Goal: Task Accomplishment & Management: Complete application form

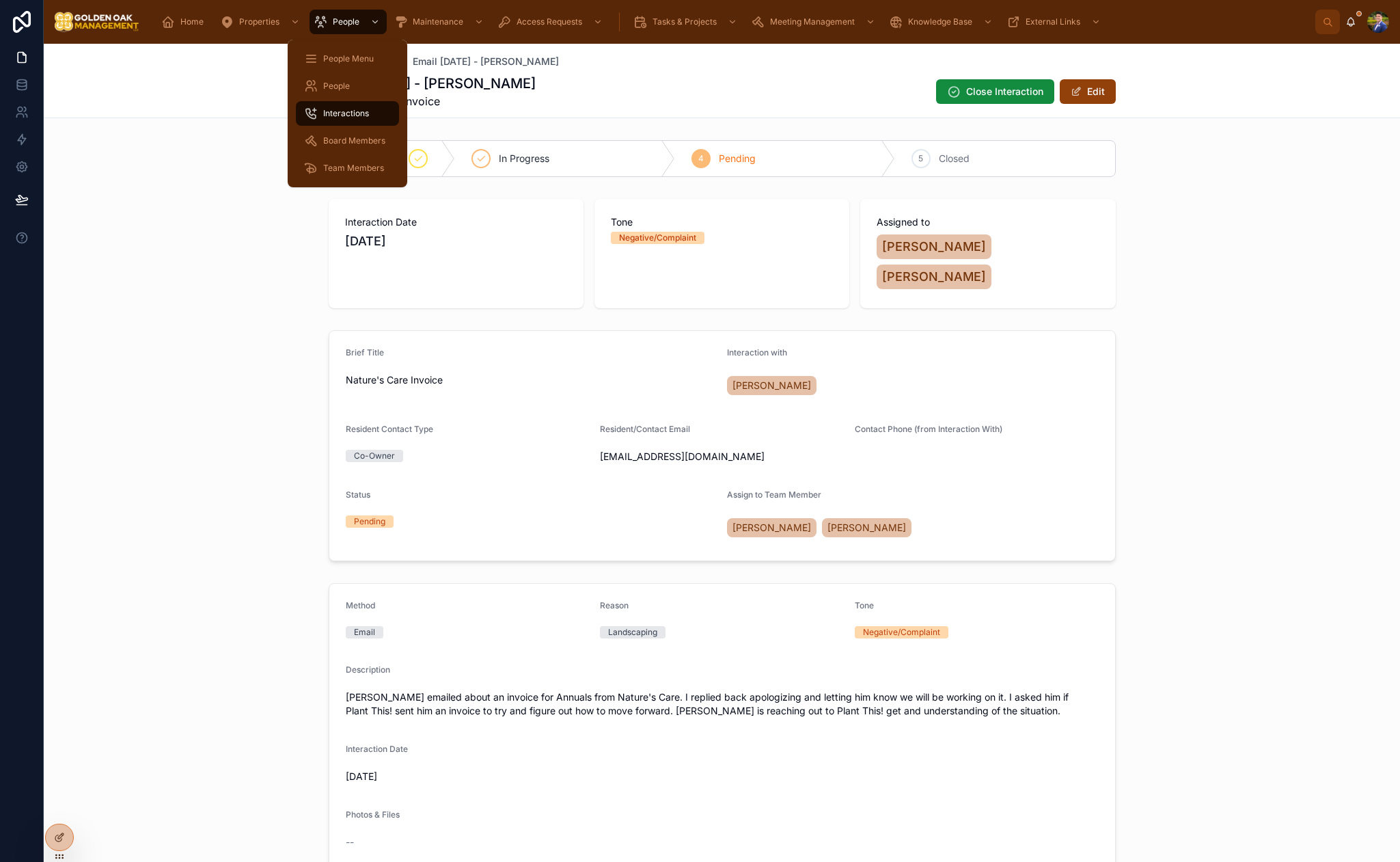
click at [357, 112] on span "Interactions" at bounding box center [346, 113] width 45 height 11
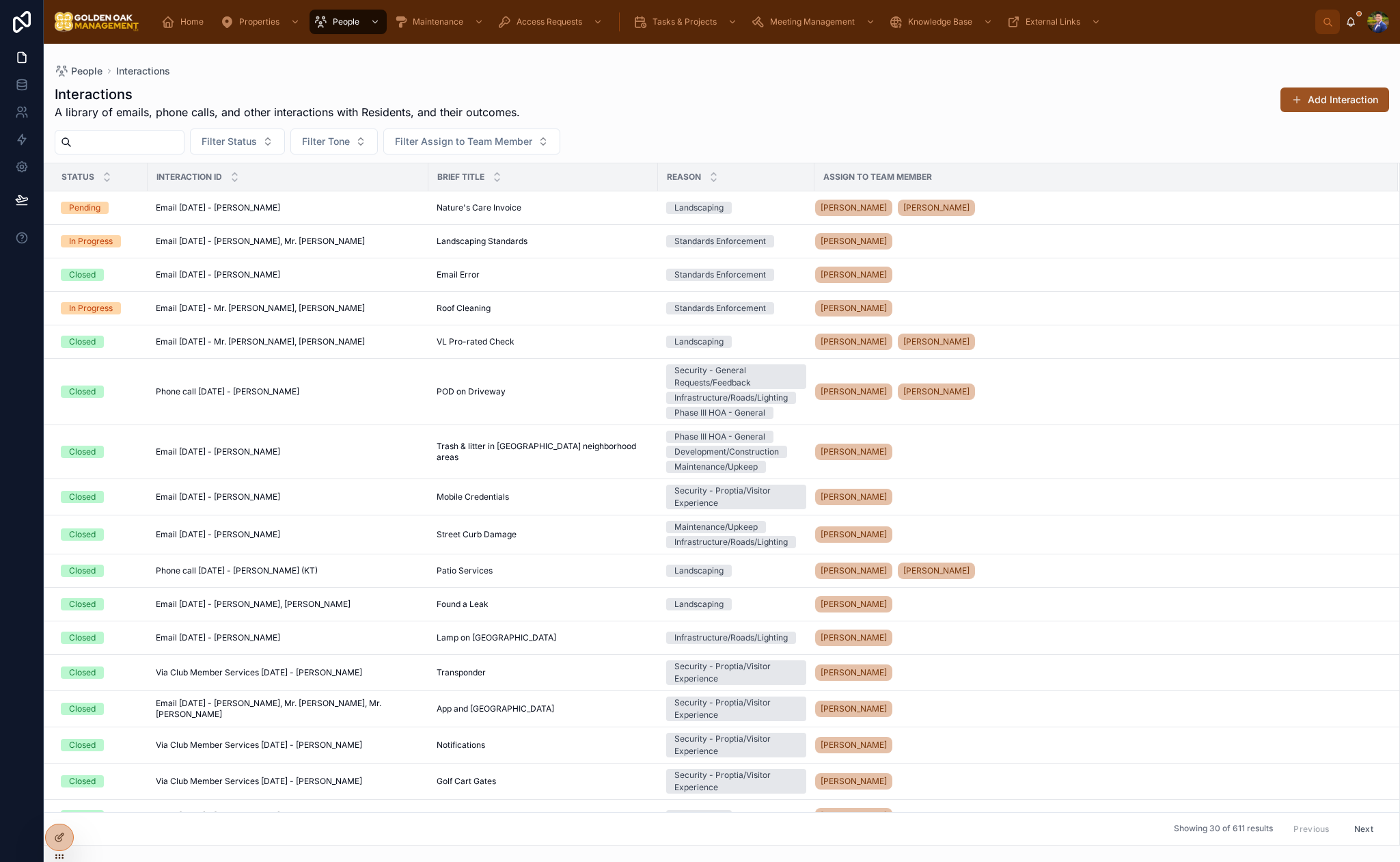
click at [1292, 102] on span at bounding box center [1297, 100] width 11 height 11
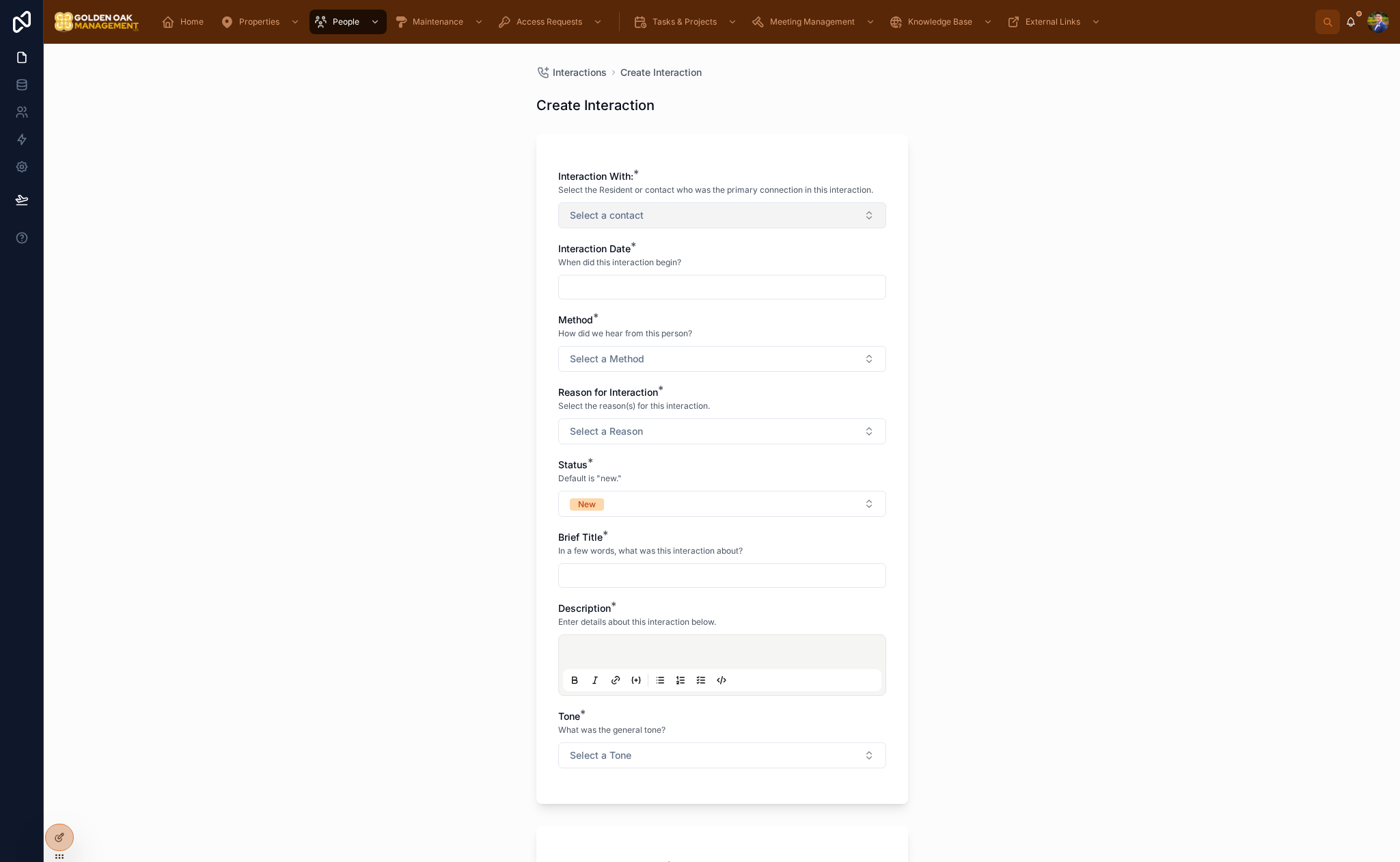
click at [741, 222] on button "Select a contact" at bounding box center [722, 215] width 328 height 26
type input "****"
drag, startPoint x: 648, startPoint y: 275, endPoint x: 670, endPoint y: 275, distance: 22.0
click at [648, 275] on div "[PERSON_NAME]" at bounding box center [722, 271] width 321 height 22
click at [1024, 288] on div "Interactions Create Interaction Create Interaction Interaction With: * Select t…" at bounding box center [722, 453] width 1357 height 818
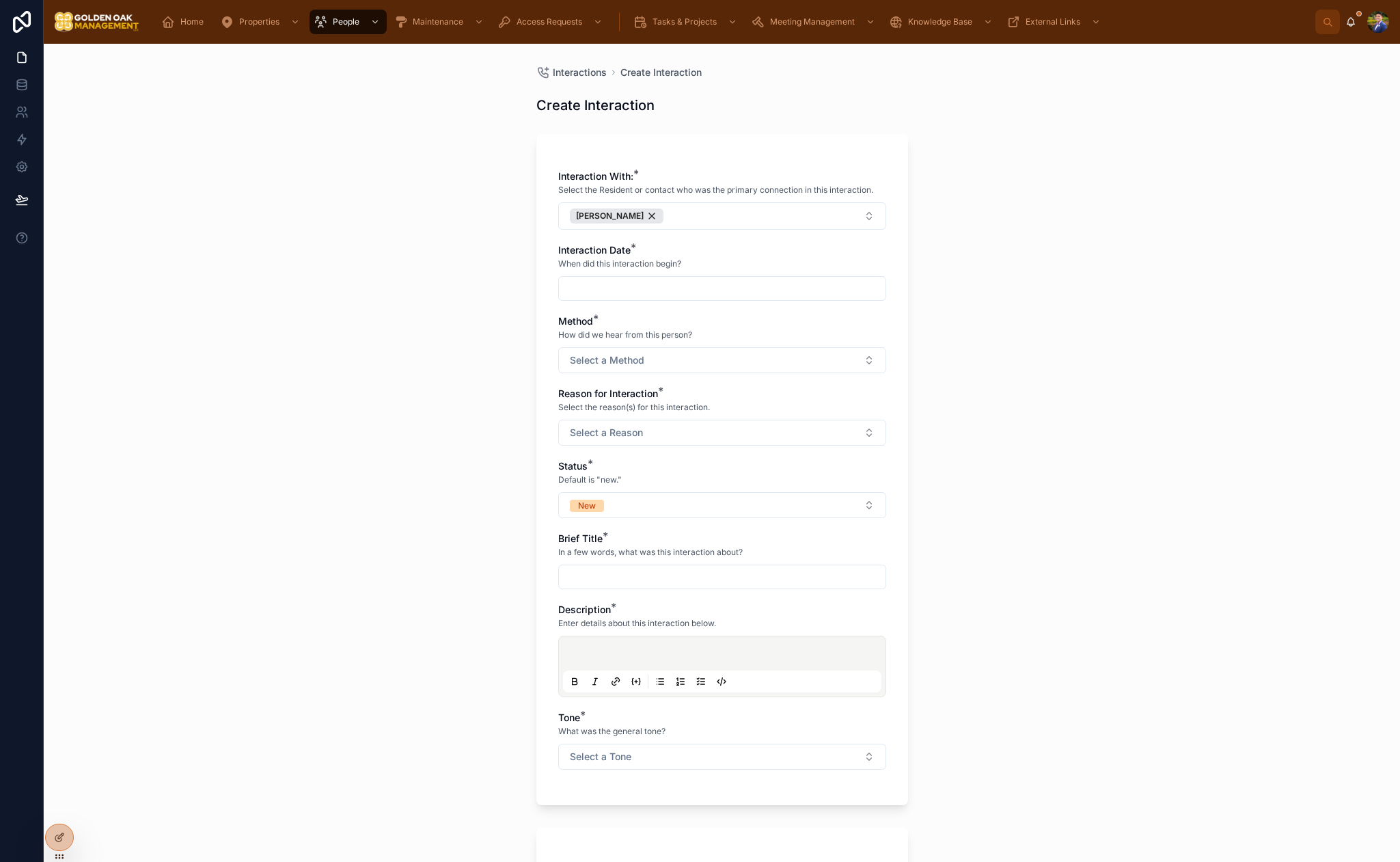
click at [591, 292] on input "text" at bounding box center [722, 288] width 326 height 19
click at [745, 402] on button "4" at bounding box center [747, 402] width 25 height 25
type input "********"
click at [1126, 353] on div "Interactions Create Interaction Create Interaction Interaction With: * Select t…" at bounding box center [722, 453] width 1357 height 818
click at [706, 369] on button "Select a Method" at bounding box center [722, 359] width 328 height 26
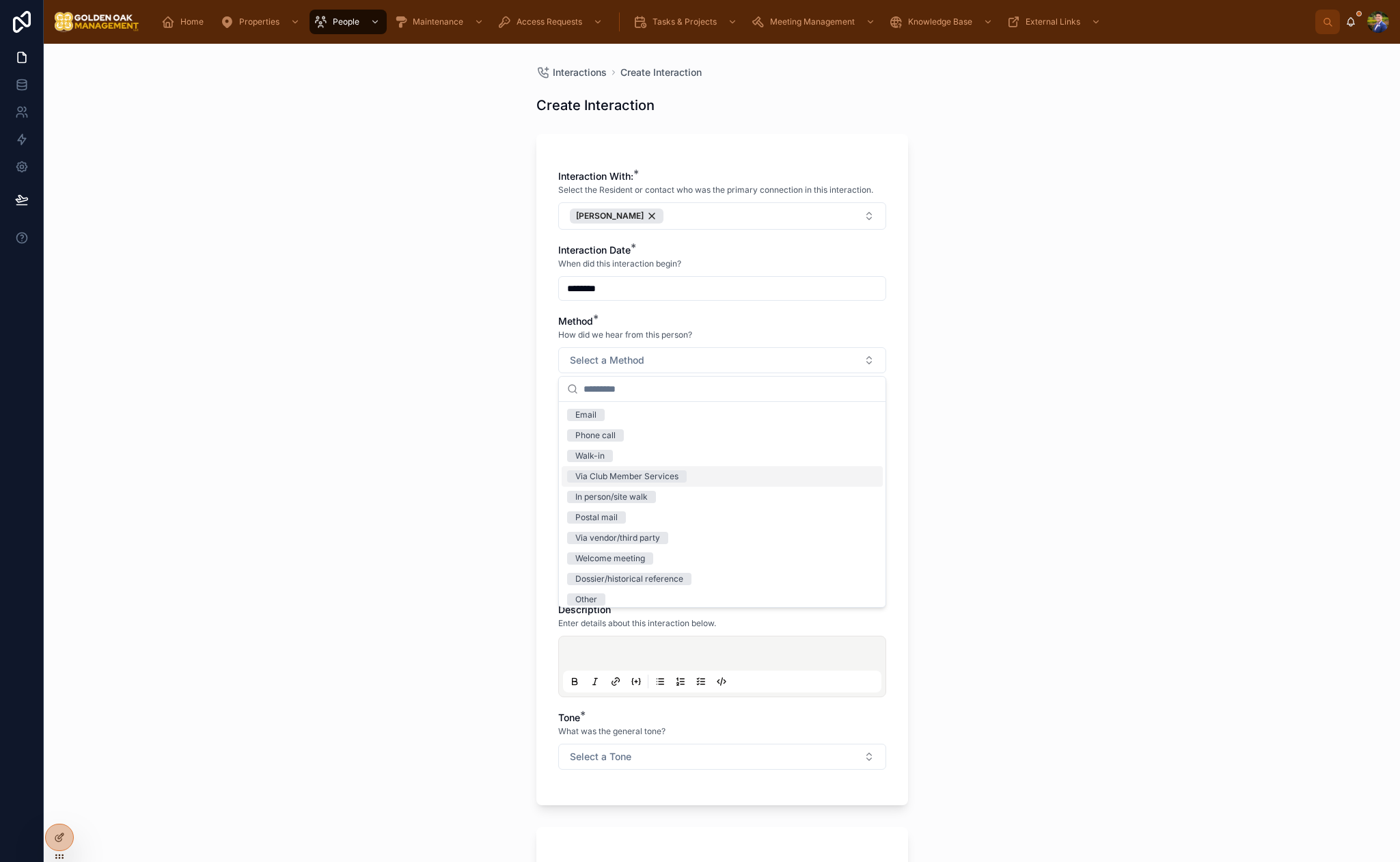
click at [659, 476] on div "Via Club Member Services" at bounding box center [627, 476] width 103 height 12
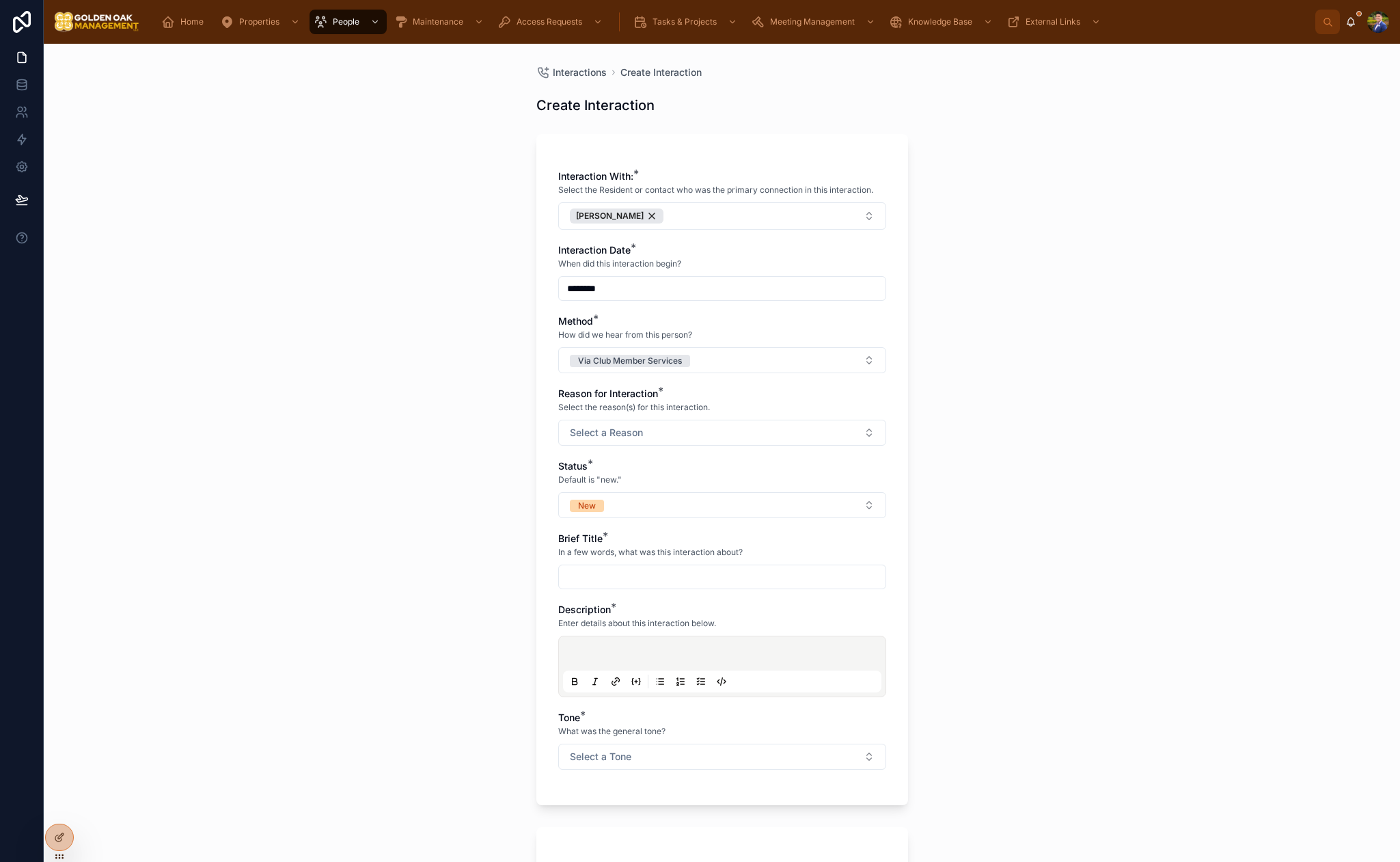
drag, startPoint x: 432, startPoint y: 450, endPoint x: 645, endPoint y: 422, distance: 214.8
click at [438, 450] on div "Interactions Create Interaction Create Interaction Interaction With: * Select t…" at bounding box center [722, 453] width 1357 height 818
click at [645, 422] on button "Select a Reason" at bounding box center [722, 432] width 328 height 26
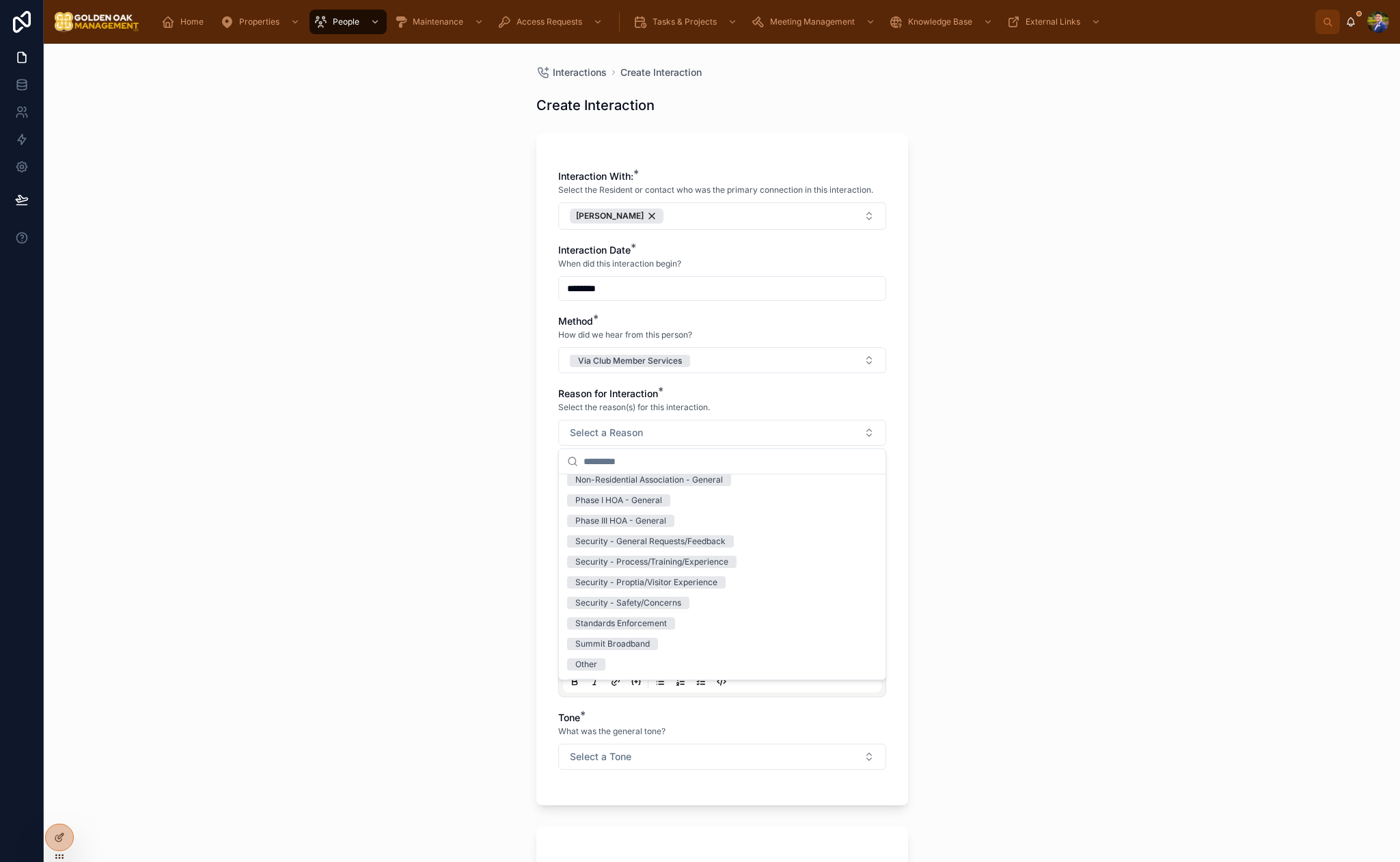
scroll to position [211, 0]
click at [726, 547] on div "Security - Process/Training/Experience" at bounding box center [652, 543] width 153 height 12
click at [448, 517] on div "Interactions Create Interaction Create Interaction Interaction With: * Select t…" at bounding box center [722, 453] width 1357 height 818
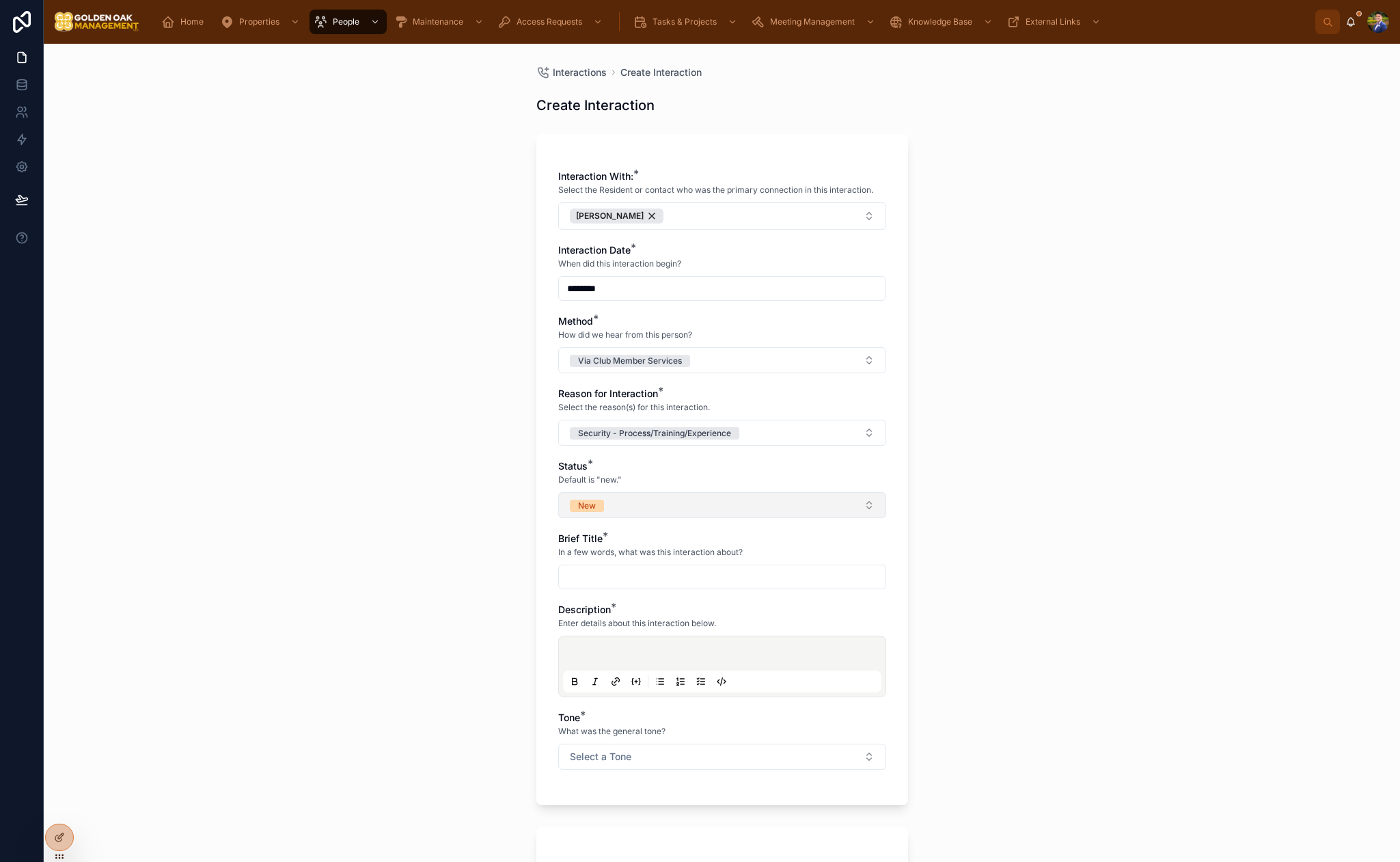
click at [676, 511] on button "New" at bounding box center [722, 505] width 328 height 26
click at [675, 511] on button "New" at bounding box center [722, 505] width 328 height 26
click at [689, 426] on button "Security - Process/Training/Experience" at bounding box center [654, 433] width 169 height 14
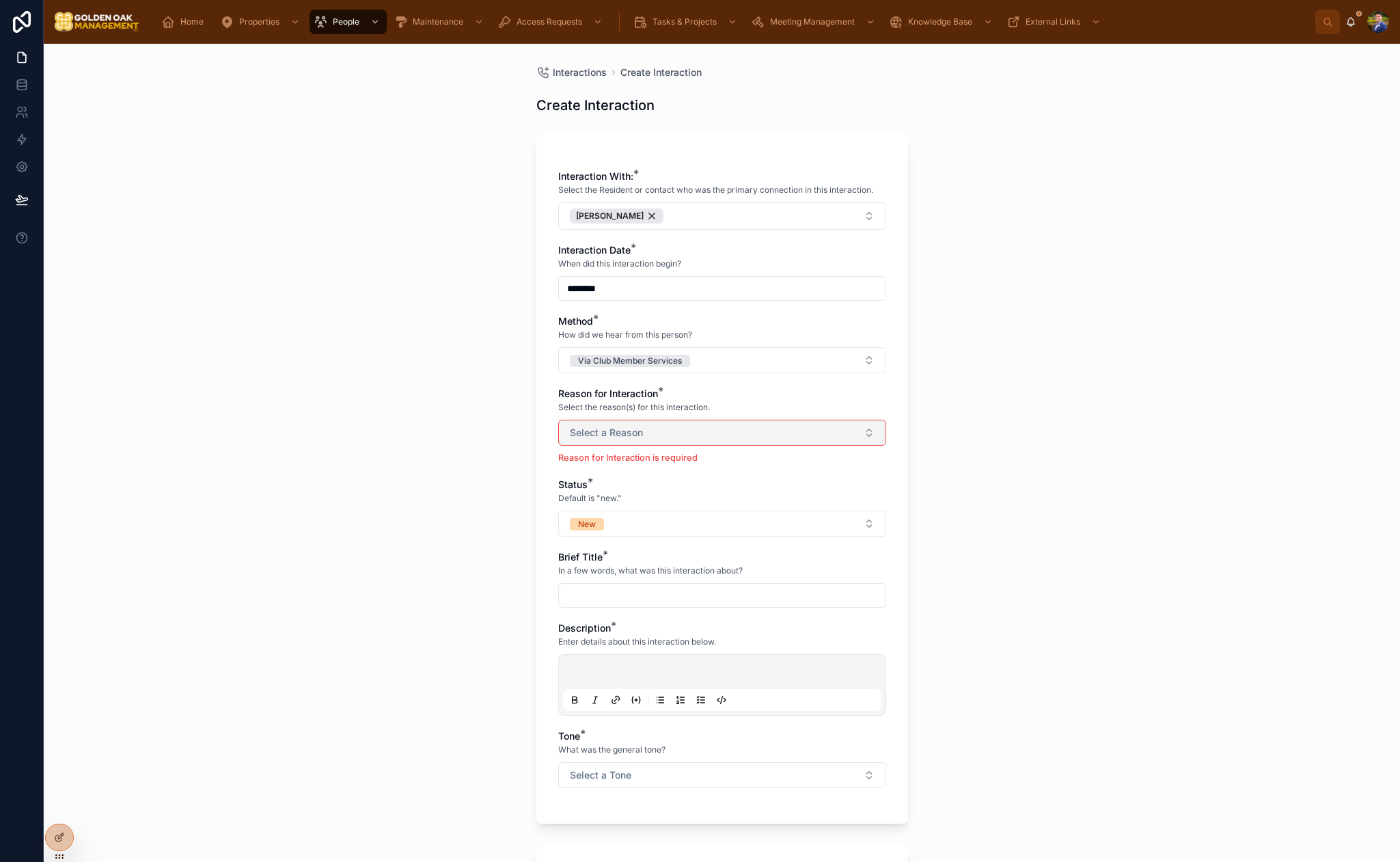
click at [764, 444] on button "Select a Reason" at bounding box center [722, 432] width 328 height 26
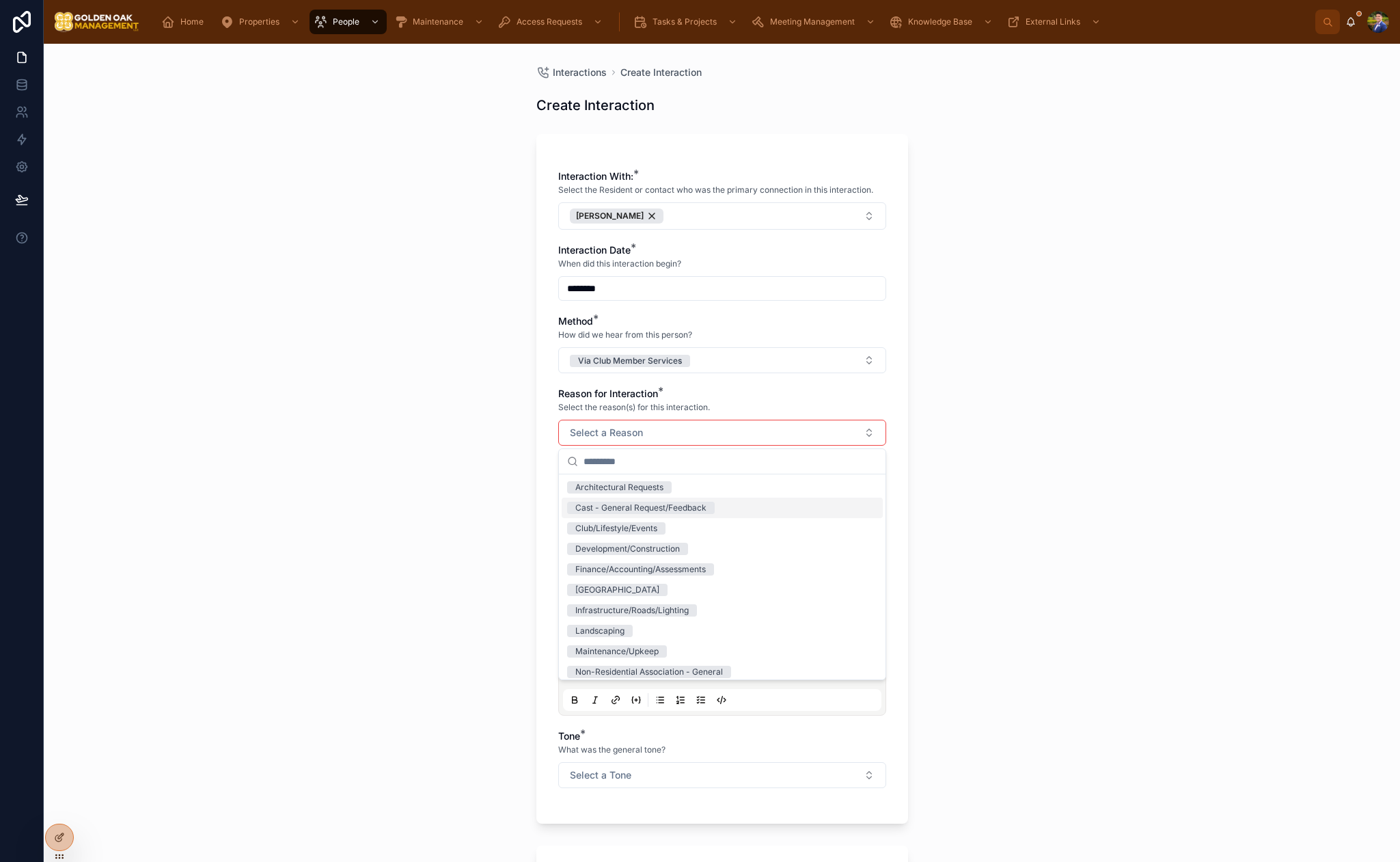
click at [697, 515] on div "Cast - General Request/Feedback" at bounding box center [722, 508] width 321 height 21
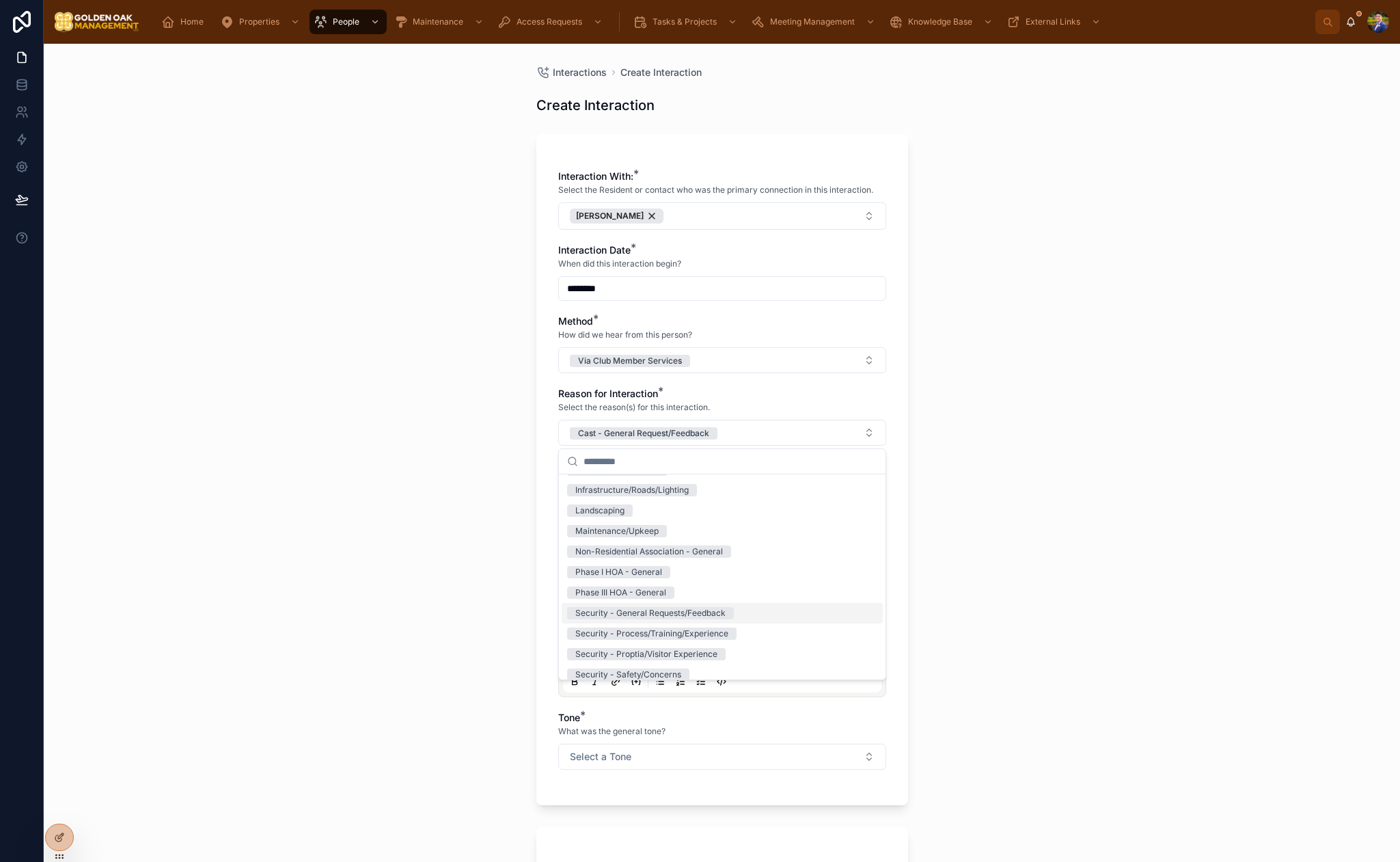
scroll to position [125, 0]
click at [736, 608] on div "Security - General Requests/Feedback" at bounding box center [722, 608] width 321 height 21
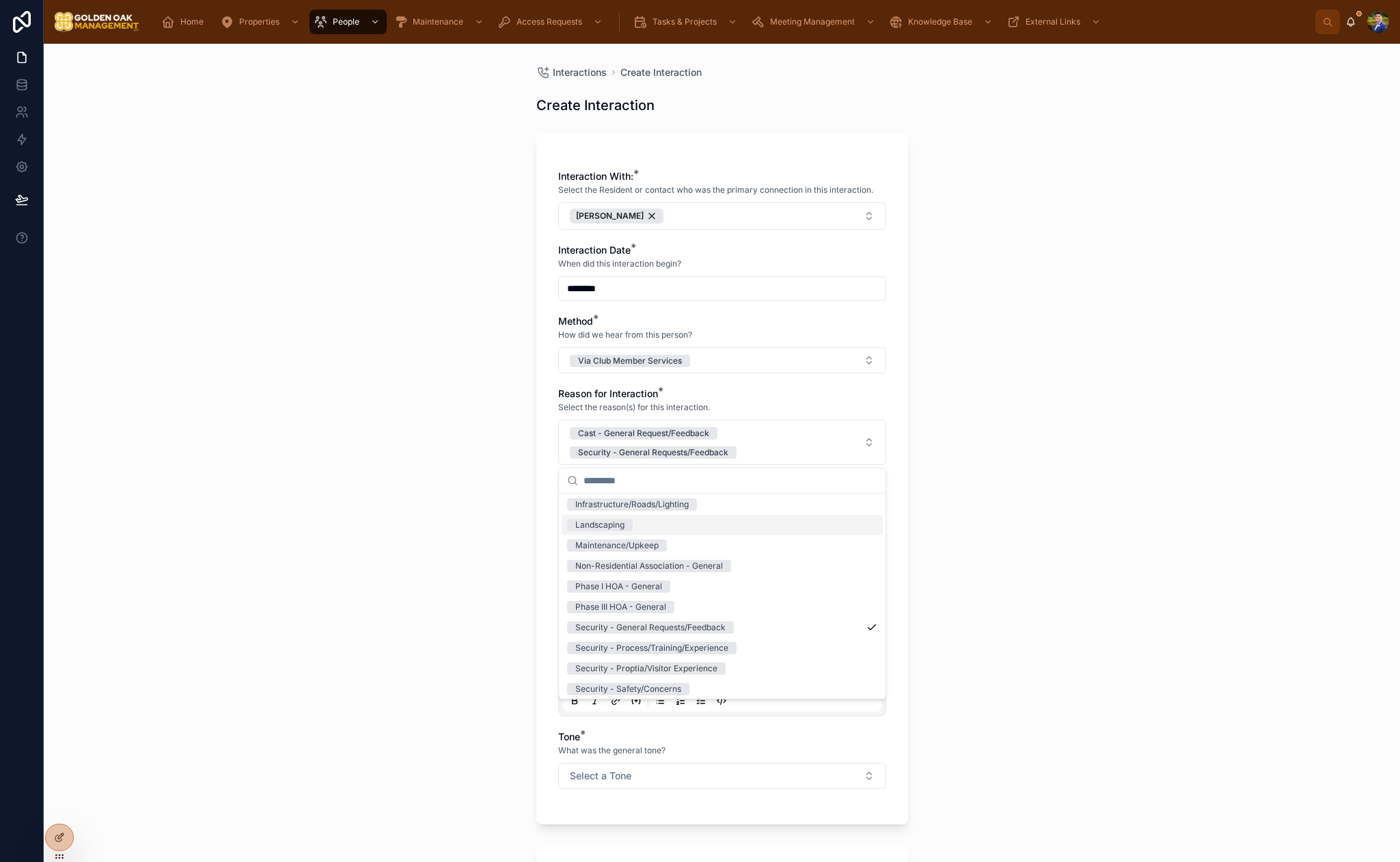
click at [447, 492] on div "Interactions Create Interaction Create Interaction Interaction With: * Select t…" at bounding box center [722, 453] width 1357 height 818
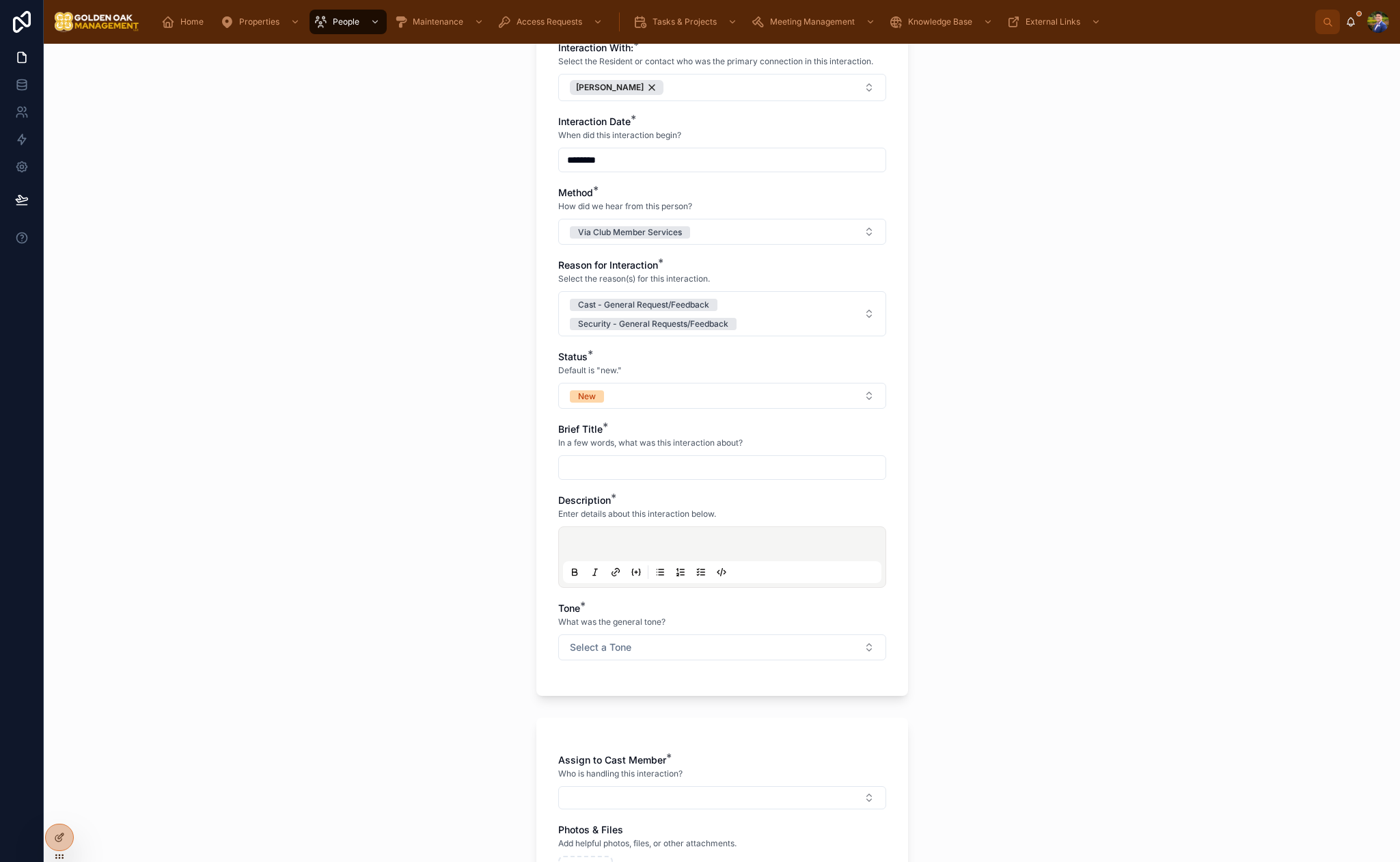
scroll to position [163, 0]
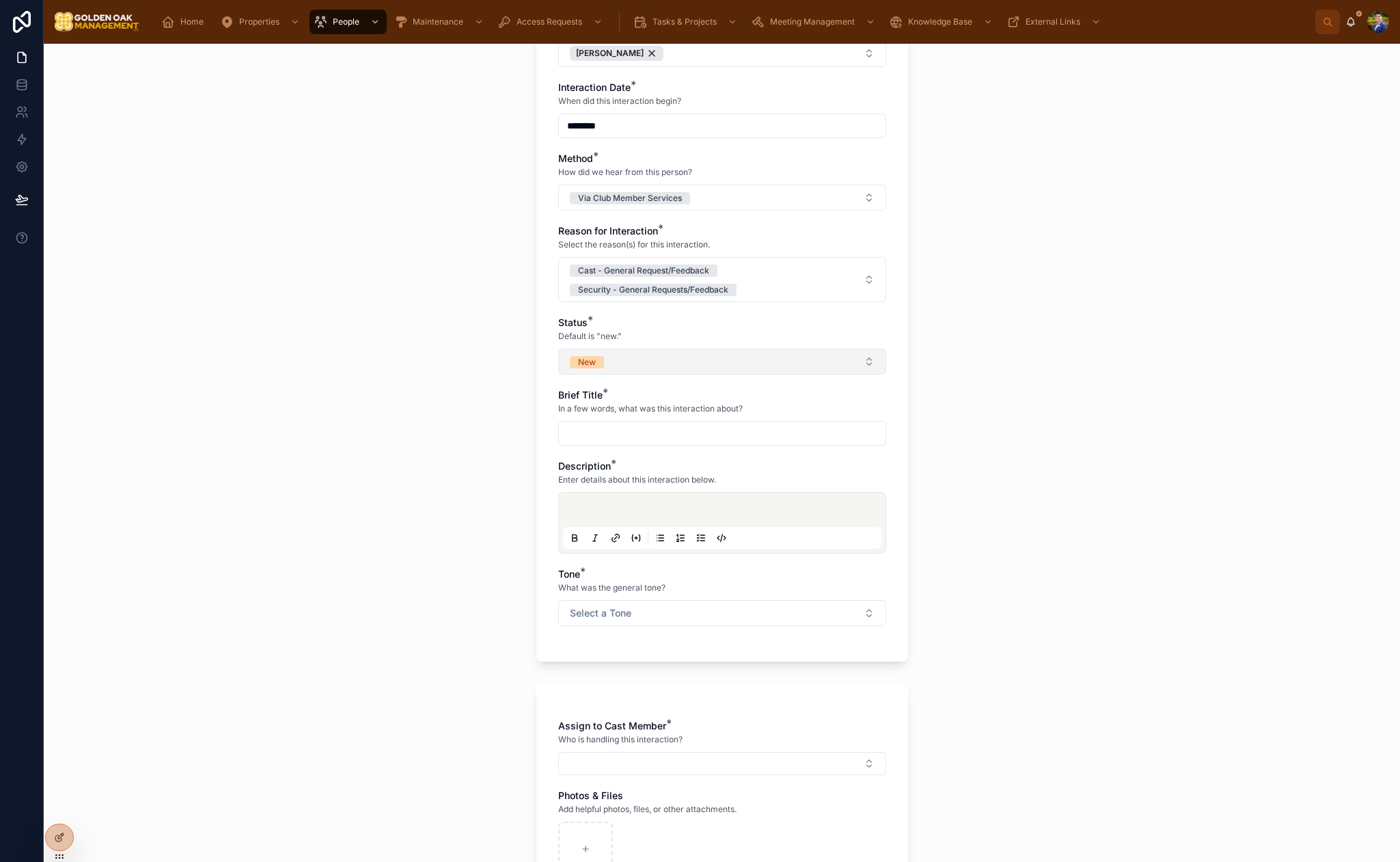
click at [639, 372] on button "New" at bounding box center [722, 361] width 328 height 26
click at [617, 500] on div "Closed" at bounding box center [722, 498] width 321 height 21
click at [621, 439] on input "text" at bounding box center [722, 434] width 326 height 19
type input "**********"
click at [651, 512] on p at bounding box center [725, 512] width 318 height 14
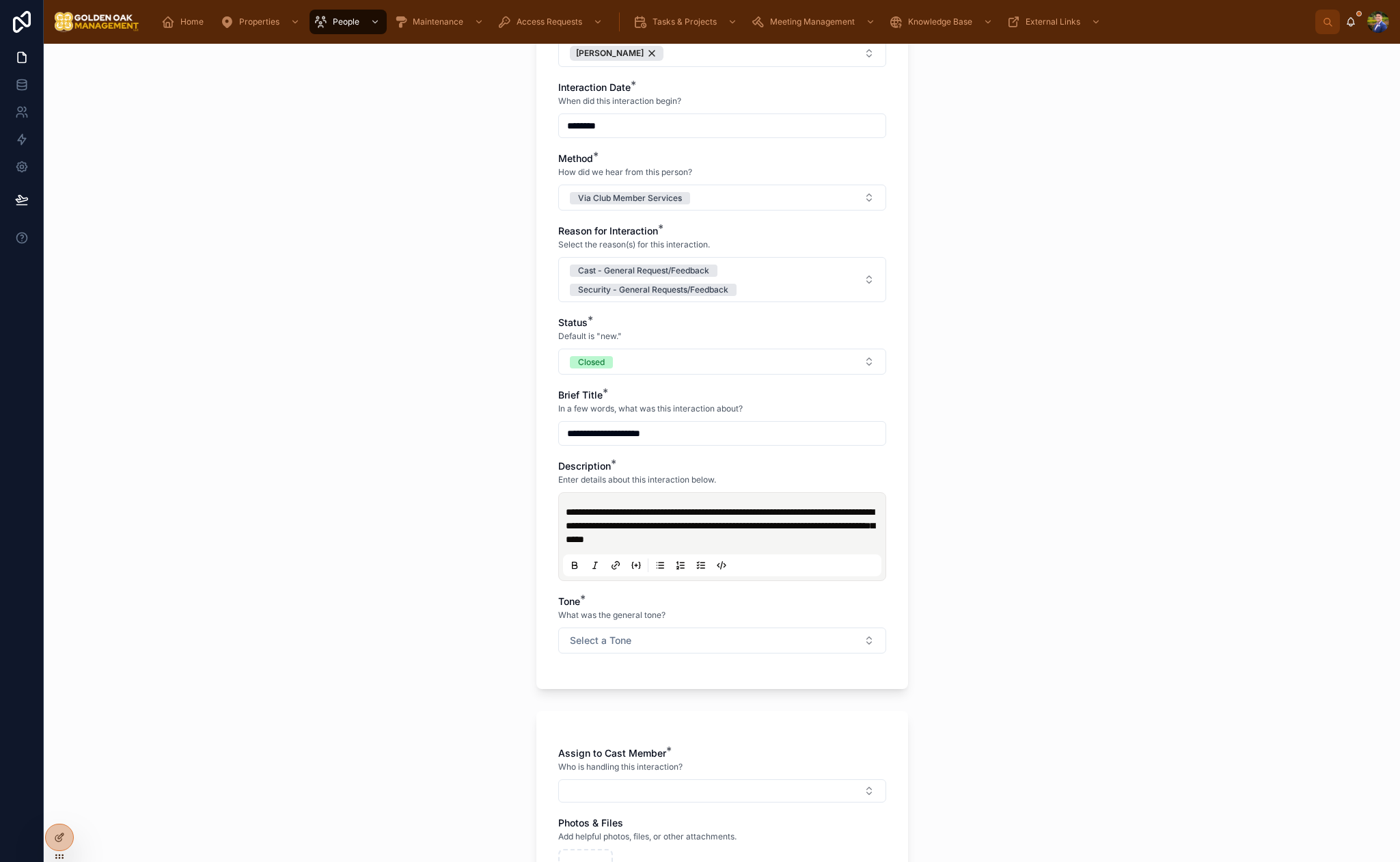
click at [618, 541] on span "**********" at bounding box center [720, 525] width 309 height 37
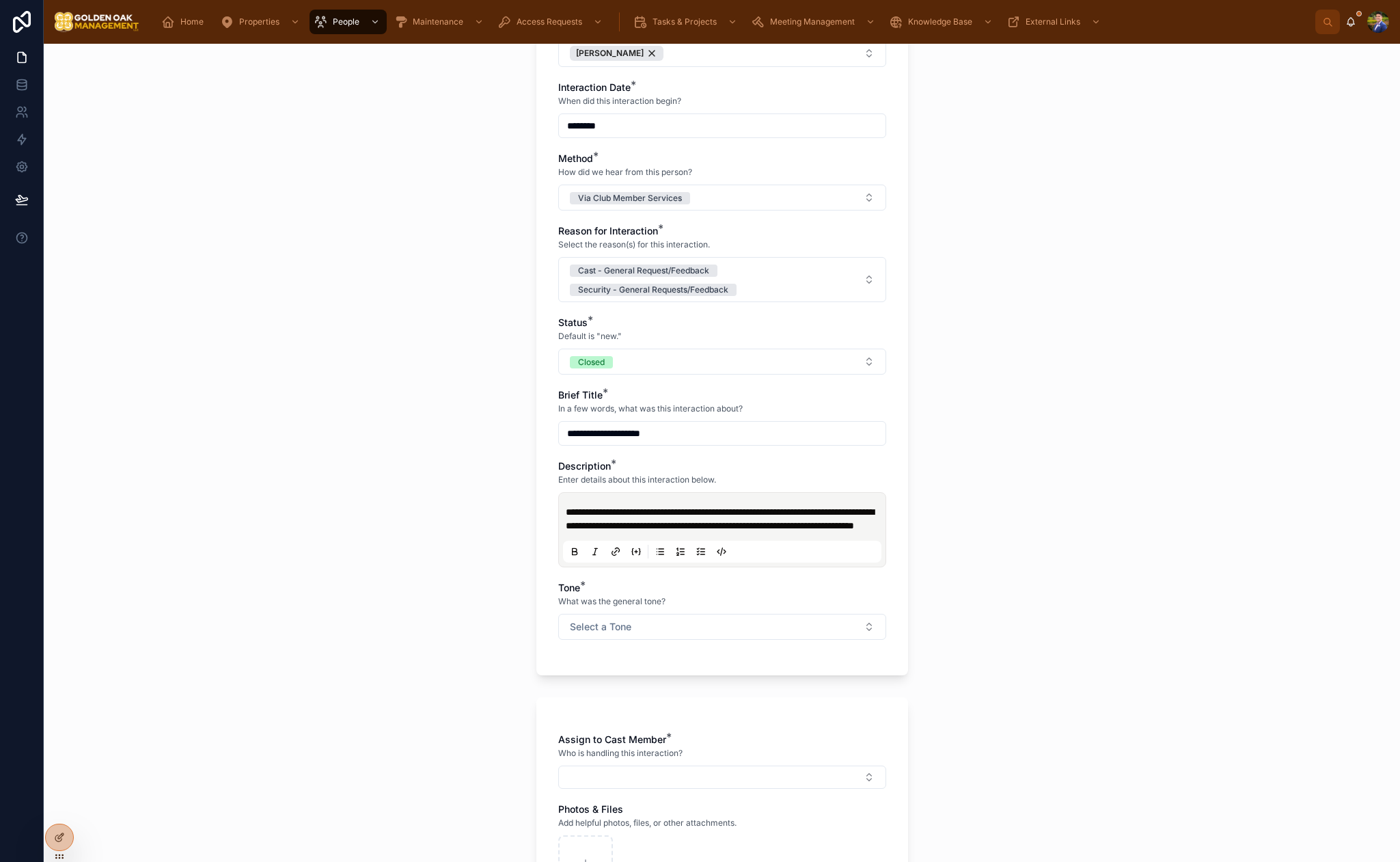
click at [744, 533] on p "**********" at bounding box center [725, 519] width 318 height 27
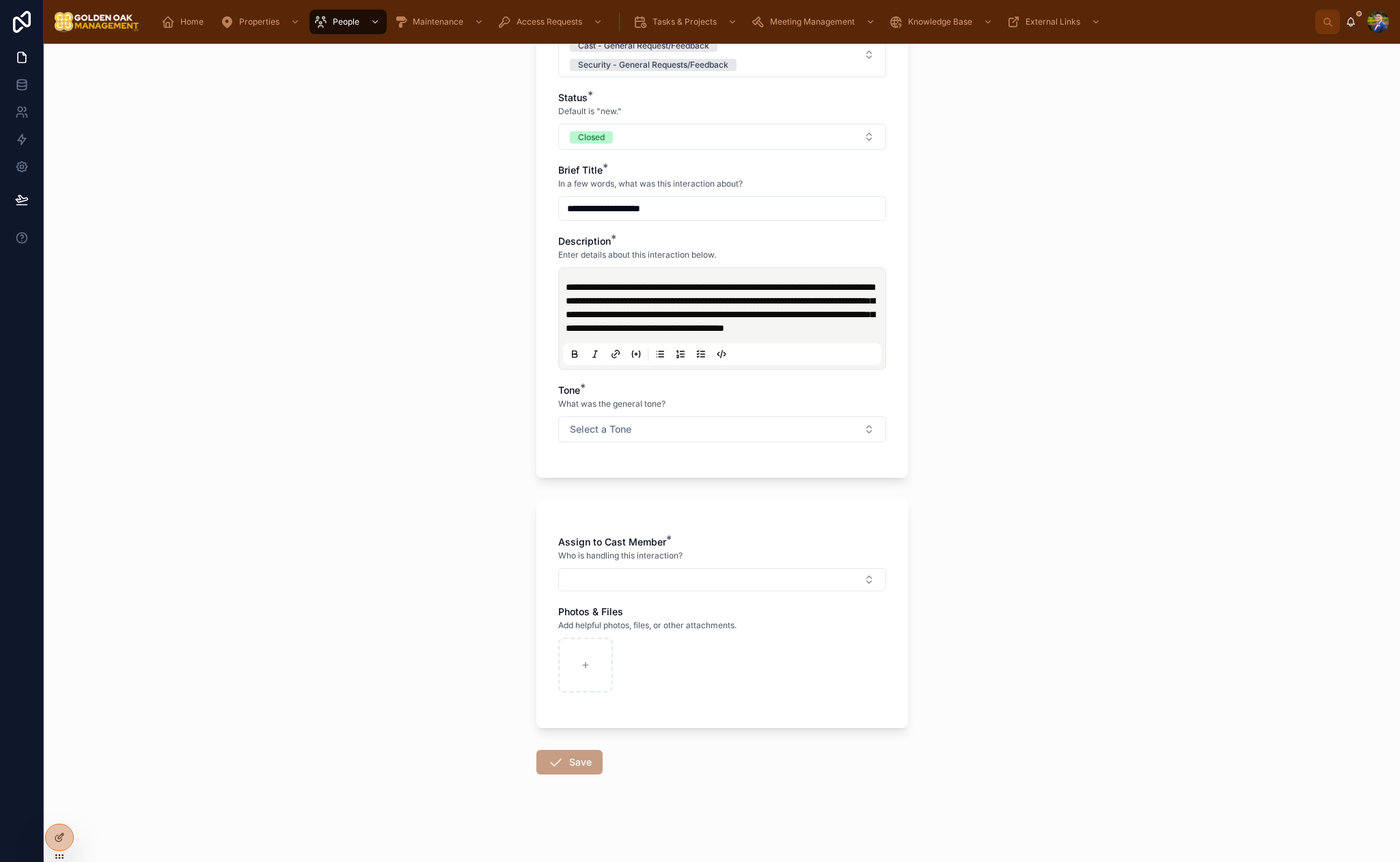
scroll to position [401, 0]
click at [650, 428] on button "Select a Tone" at bounding box center [722, 429] width 328 height 26
click at [608, 500] on span "Neutral" at bounding box center [590, 504] width 45 height 12
click at [634, 580] on button "Select Button" at bounding box center [722, 580] width 328 height 23
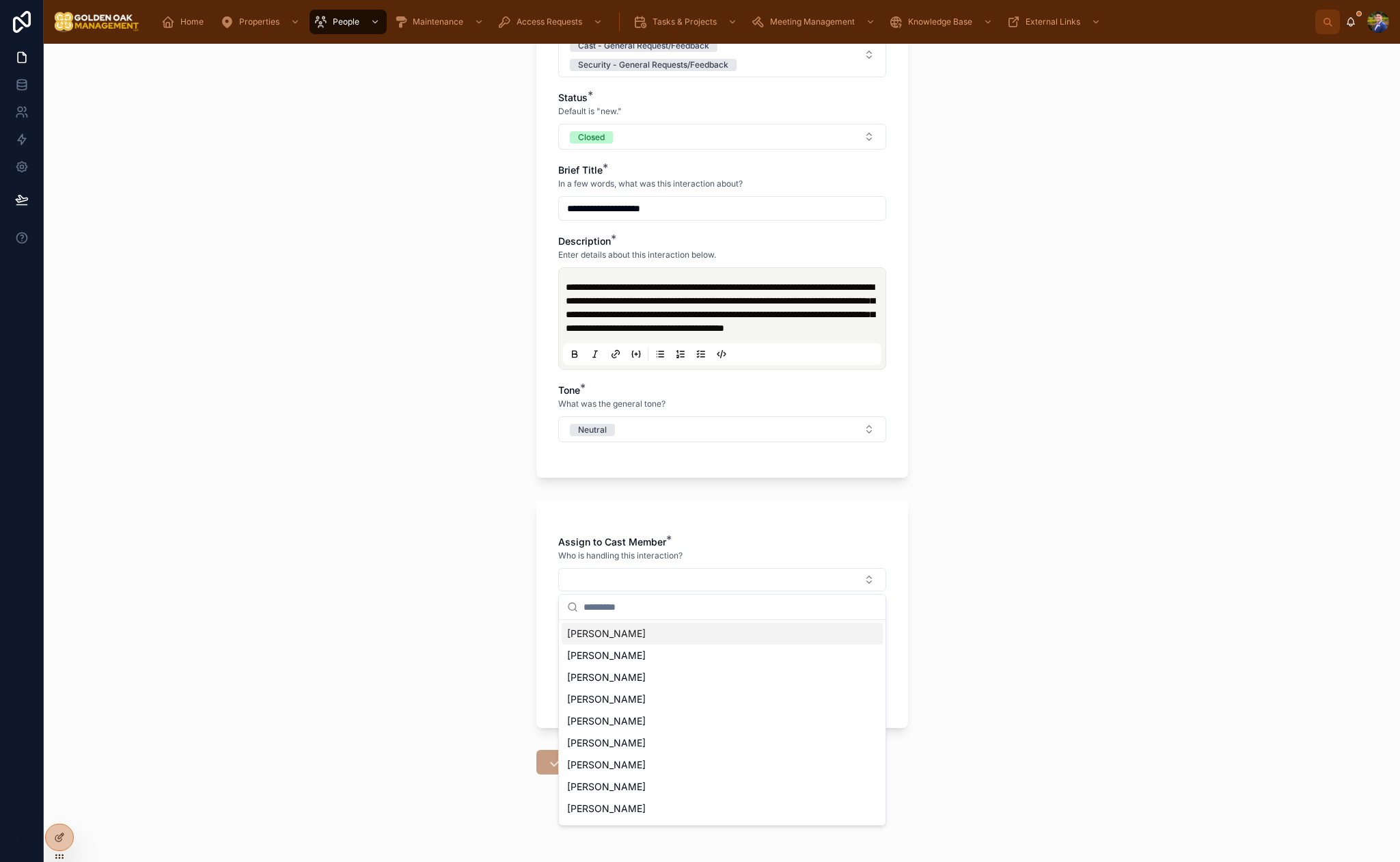
click at [621, 638] on span "[PERSON_NAME]" at bounding box center [606, 634] width 78 height 14
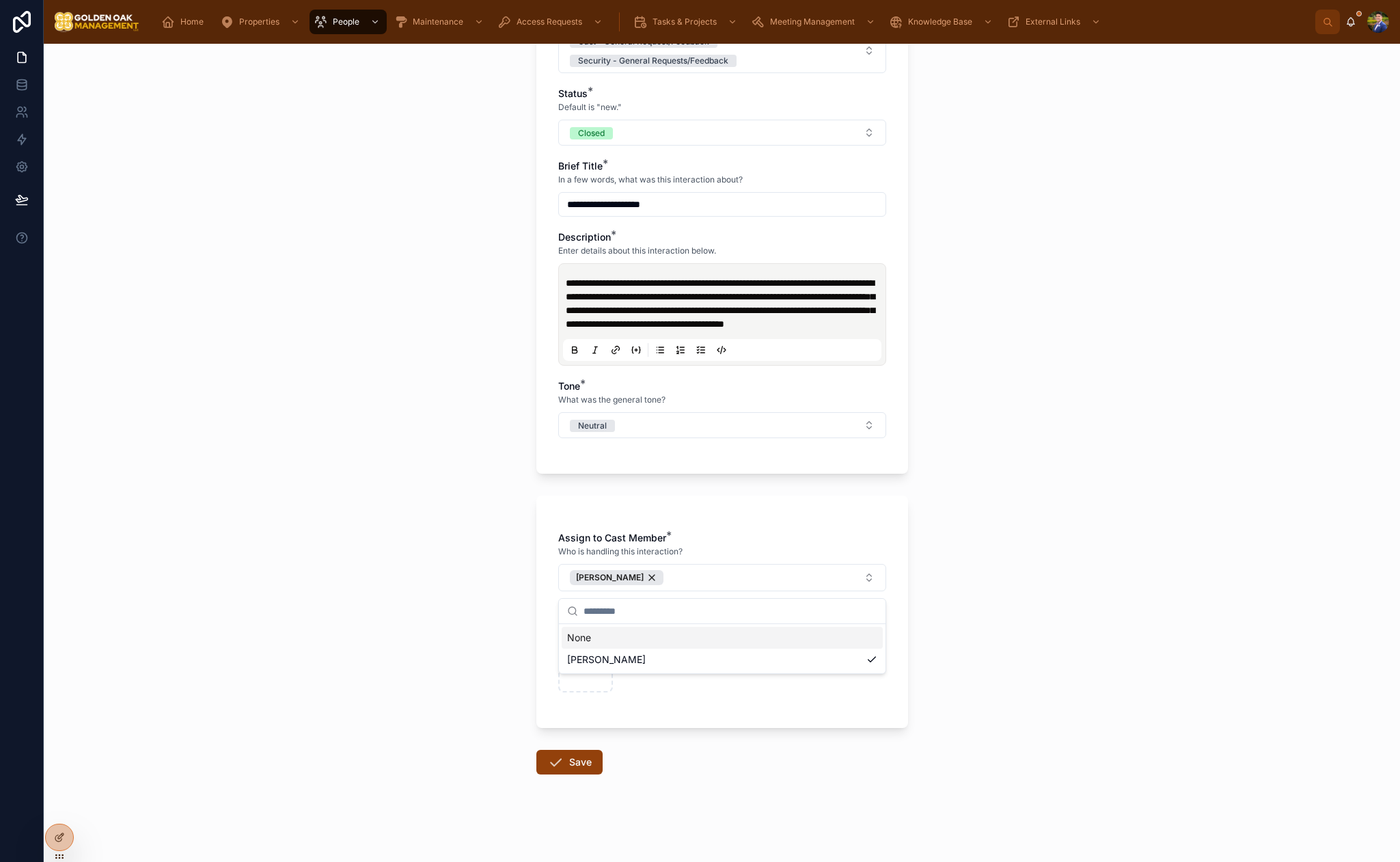
click at [477, 629] on div "**********" at bounding box center [722, 453] width 1357 height 818
click at [571, 758] on button "Save" at bounding box center [570, 762] width 66 height 25
